Goal: Navigation & Orientation: Find specific page/section

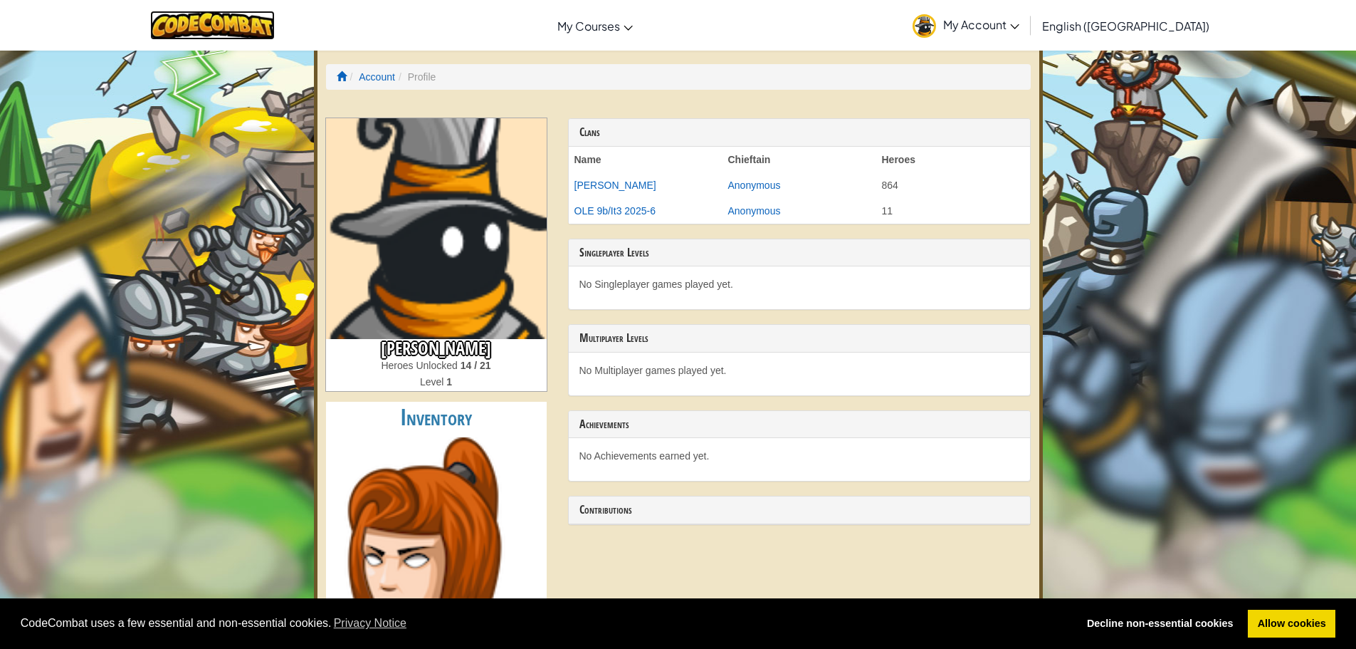
click at [214, 19] on img at bounding box center [212, 25] width 125 height 29
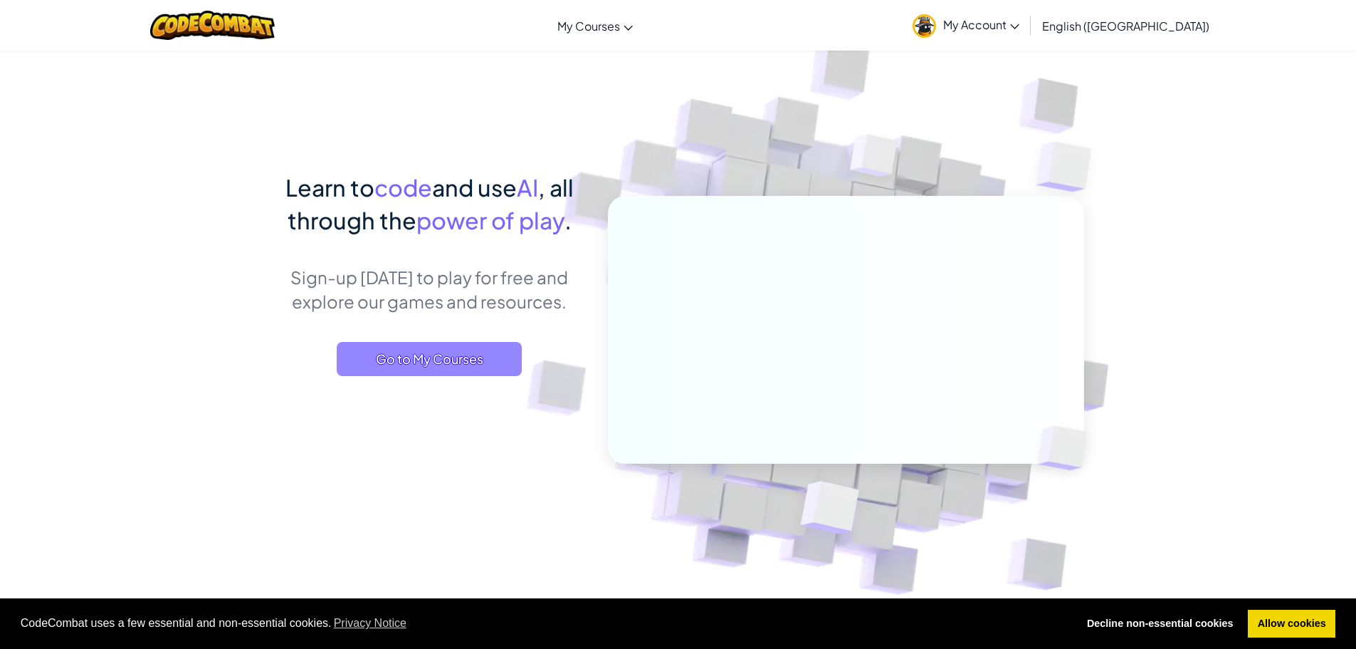
click at [392, 349] on span "Go to My Courses" at bounding box center [429, 359] width 185 height 34
